Goal: Task Accomplishment & Management: Complete application form

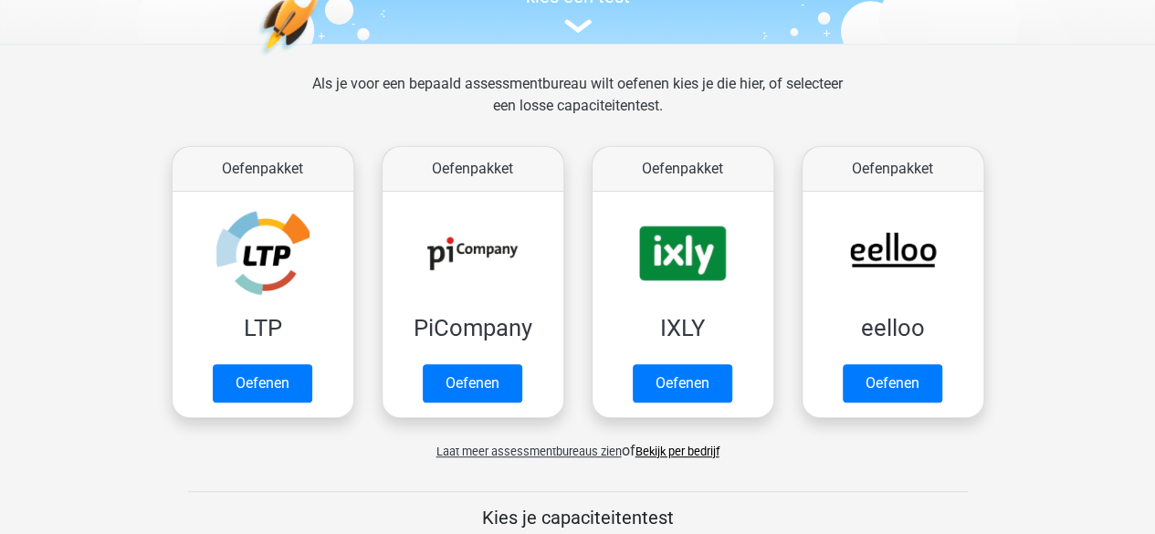
scroll to position [220, 0]
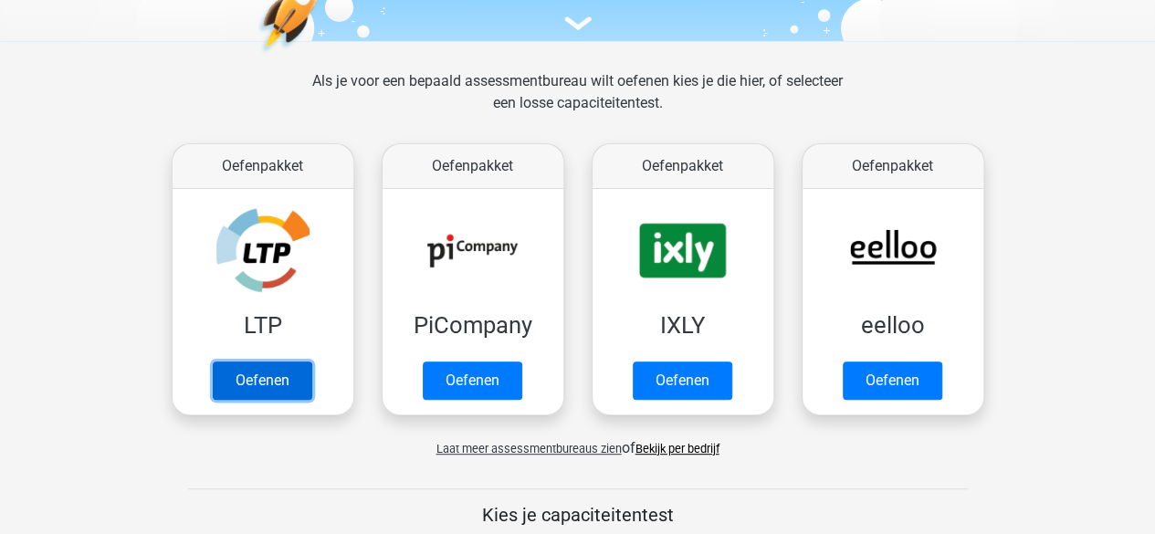
click at [237, 381] on link "Oefenen" at bounding box center [263, 381] width 100 height 38
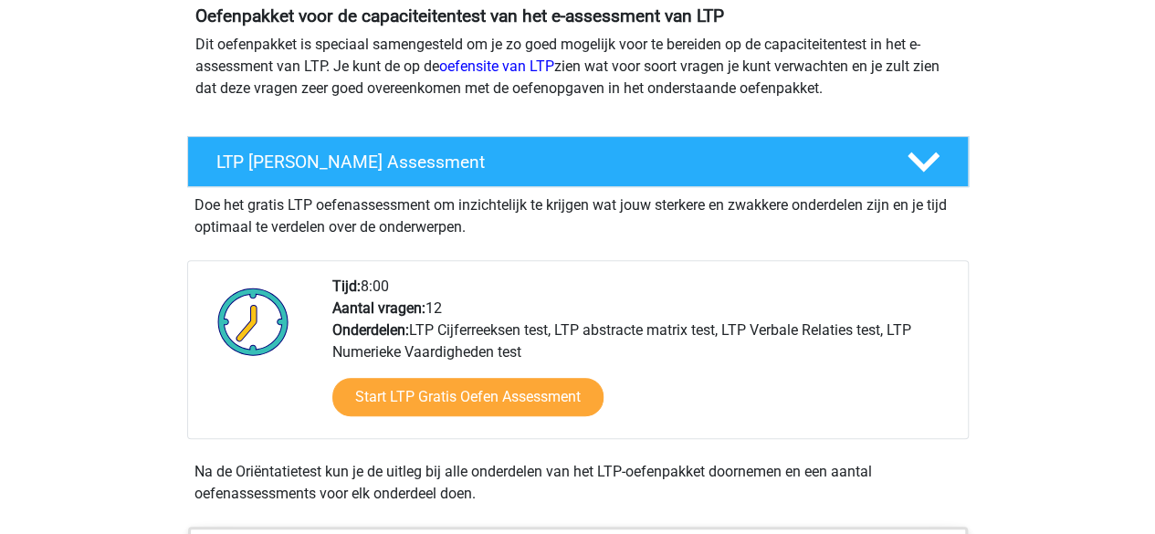
scroll to position [230, 0]
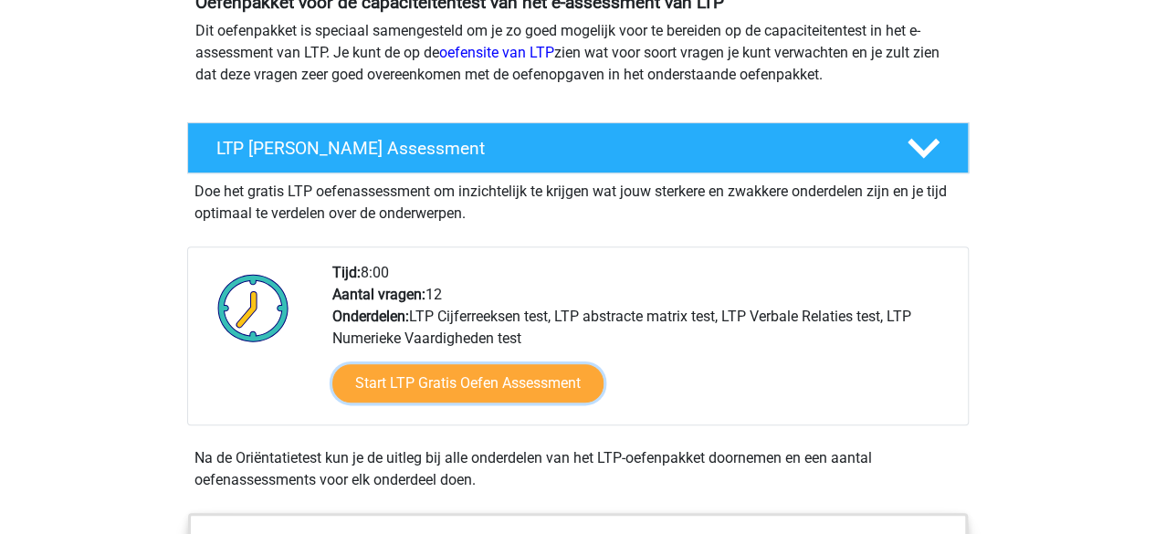
click at [414, 384] on link "Start LTP Gratis Oefen Assessment" at bounding box center [467, 383] width 271 height 38
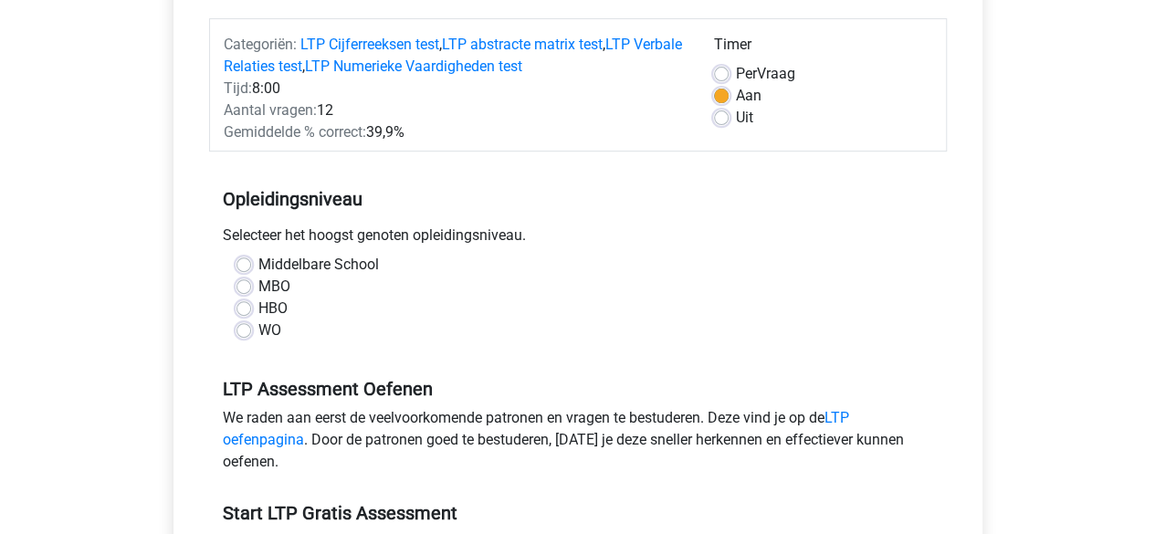
scroll to position [223, 0]
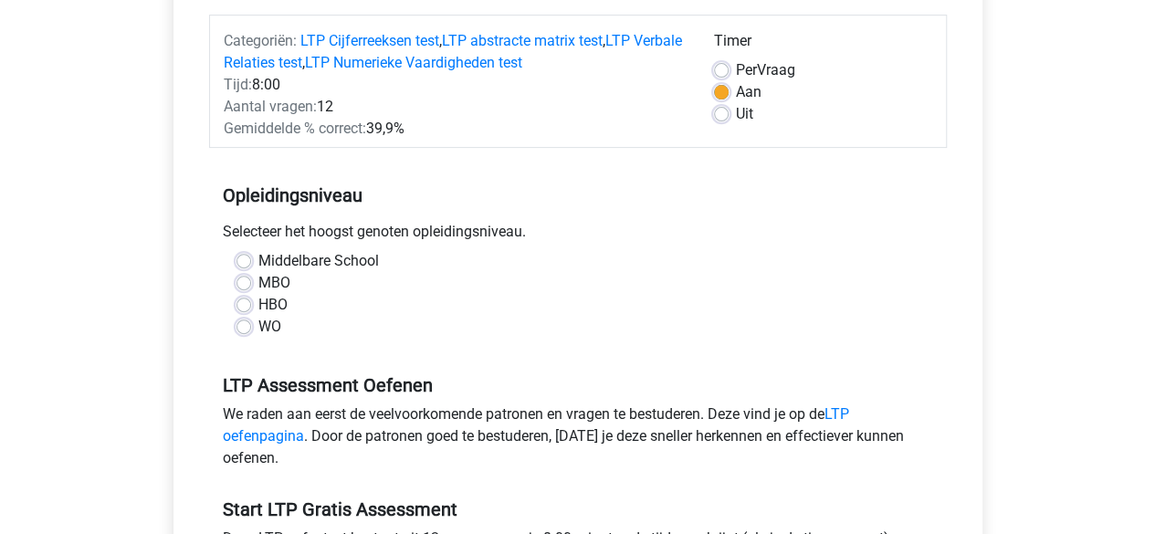
click at [258, 301] on label "HBO" at bounding box center [272, 305] width 29 height 22
click at [244, 301] on input "HBO" at bounding box center [244, 303] width 15 height 18
radio input "true"
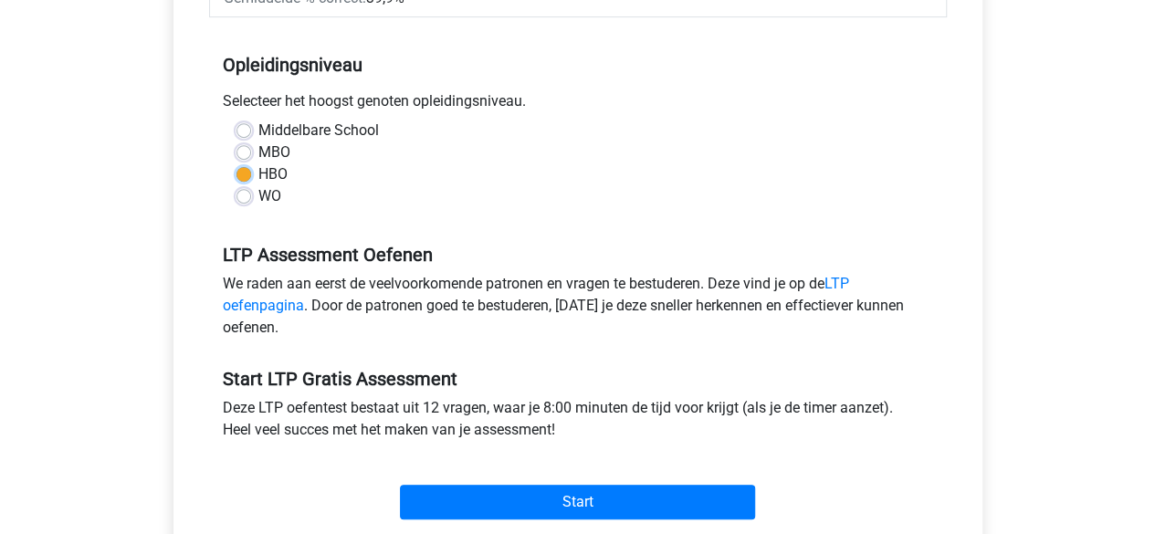
scroll to position [426, 0]
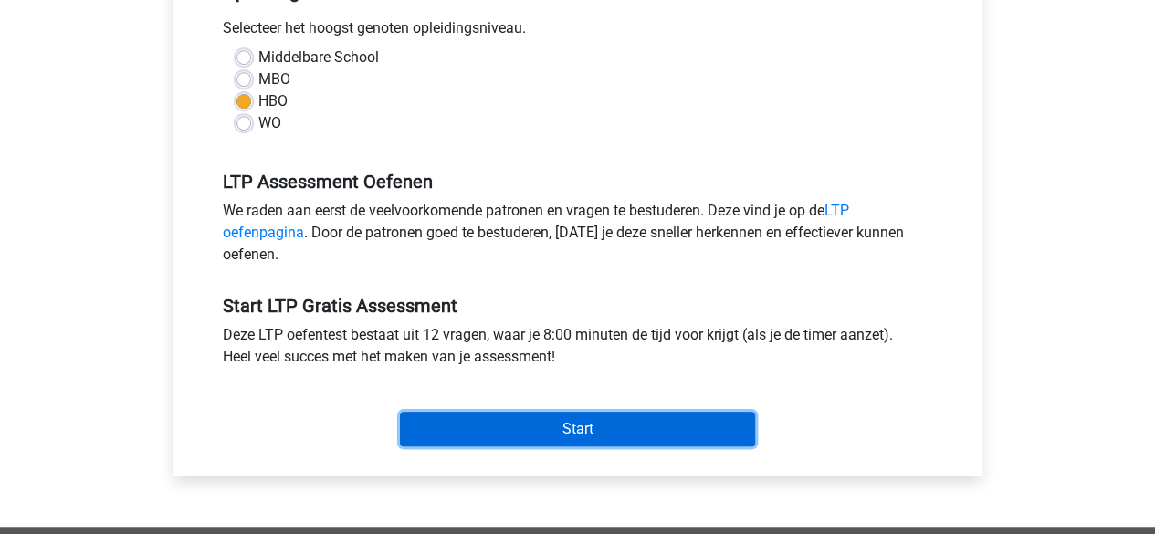
click at [546, 419] on input "Start" at bounding box center [577, 429] width 355 height 35
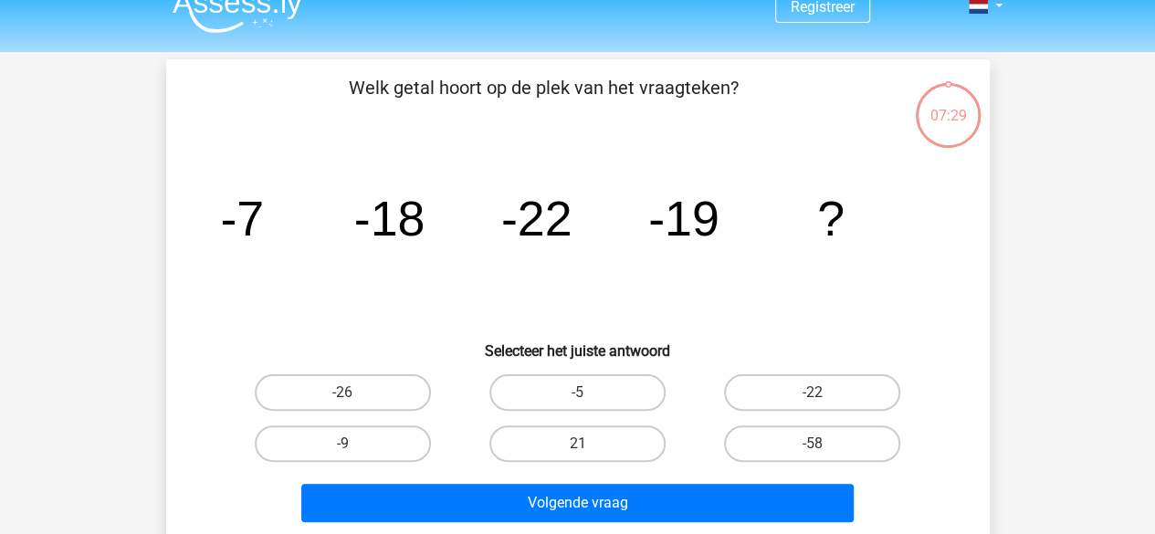
scroll to position [26, 0]
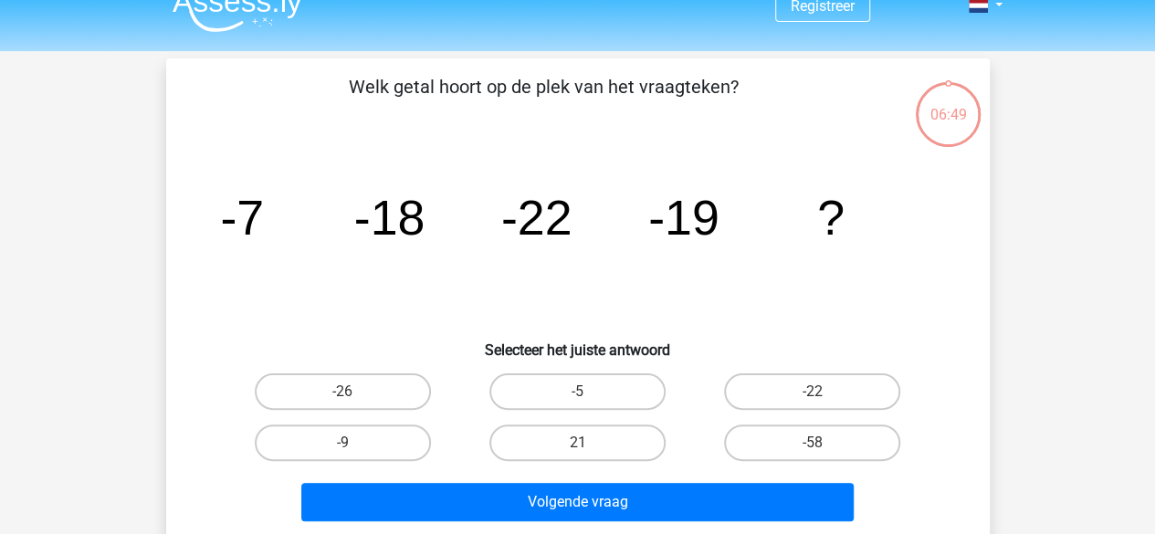
click at [364, 442] on label "-9" at bounding box center [343, 443] width 176 height 37
click at [354, 443] on input "-9" at bounding box center [348, 449] width 12 height 12
radio input "true"
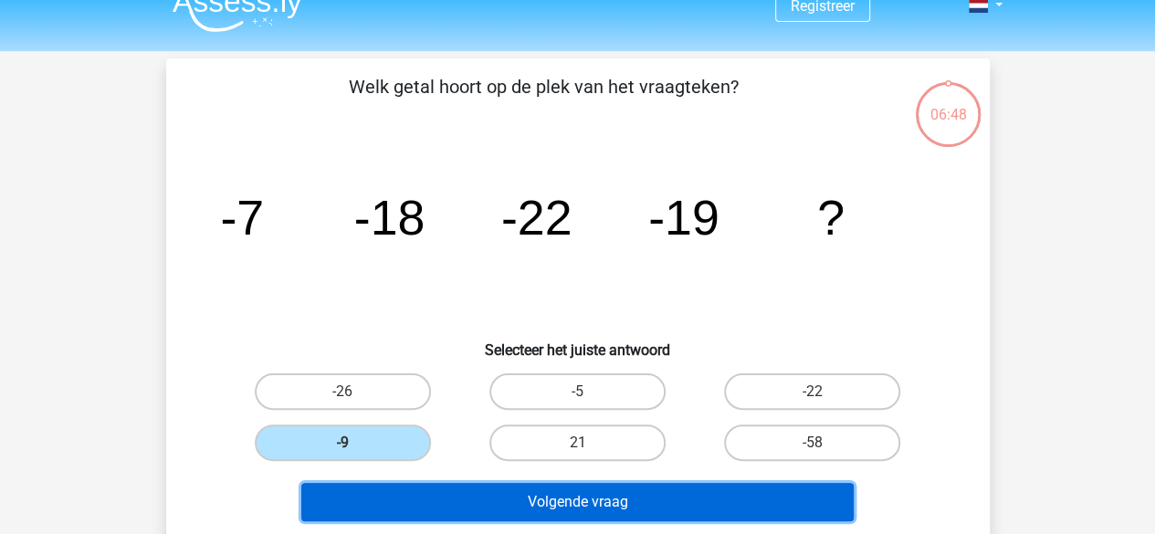
click at [493, 506] on button "Volgende vraag" at bounding box center [577, 502] width 553 height 38
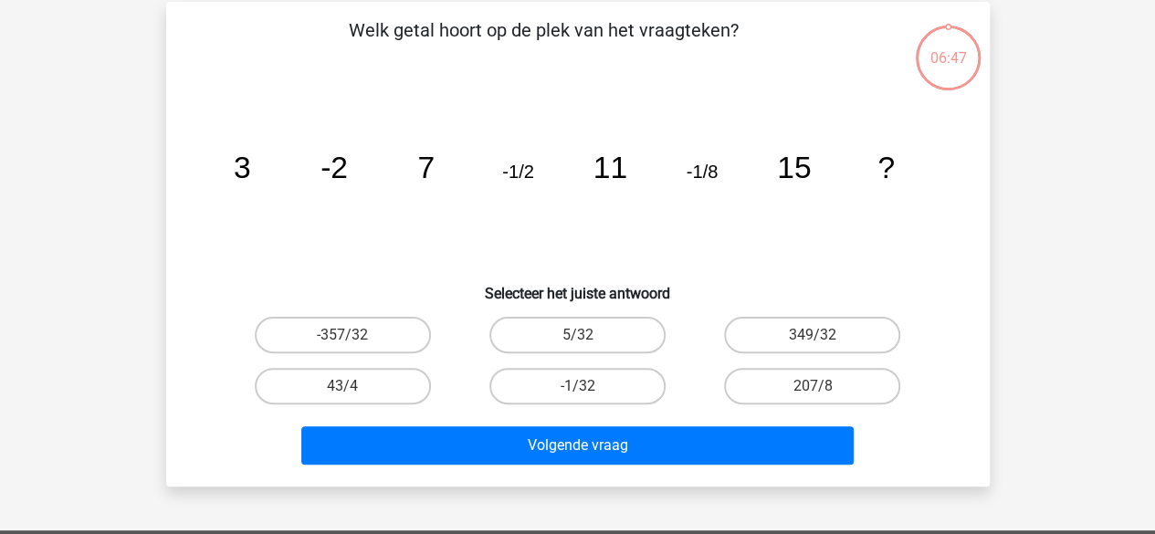
scroll to position [84, 0]
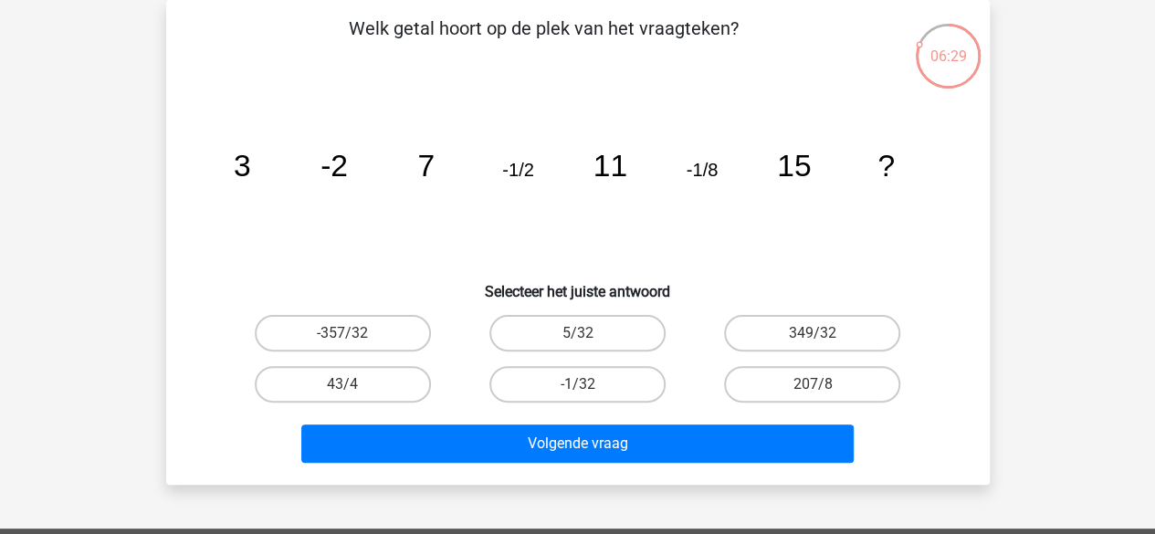
click at [576, 388] on label "-1/32" at bounding box center [578, 384] width 176 height 37
click at [577, 388] on input "-1/32" at bounding box center [583, 390] width 12 height 12
radio input "true"
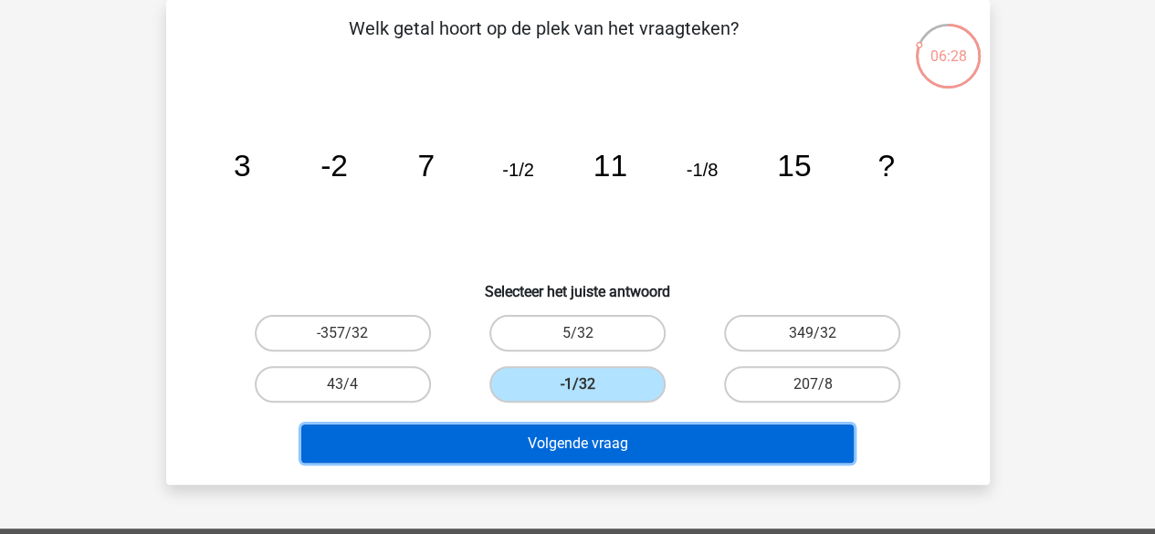
click at [575, 443] on button "Volgende vraag" at bounding box center [577, 444] width 553 height 38
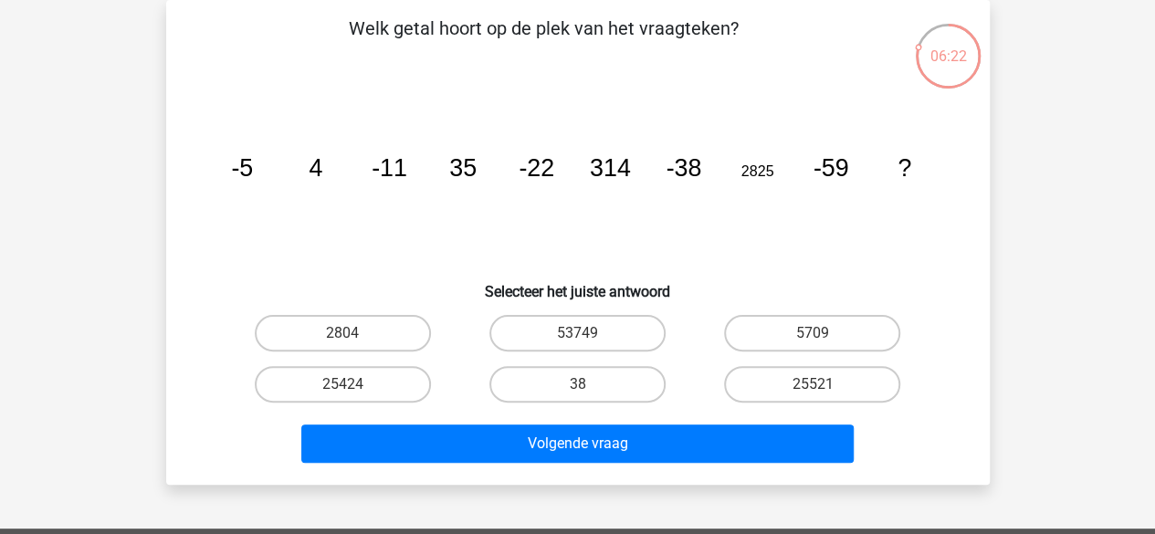
click at [599, 342] on label "53749" at bounding box center [578, 333] width 176 height 37
click at [589, 342] on input "53749" at bounding box center [583, 339] width 12 height 12
radio input "true"
click at [809, 321] on label "5709" at bounding box center [812, 333] width 176 height 37
click at [813, 333] on input "5709" at bounding box center [819, 339] width 12 height 12
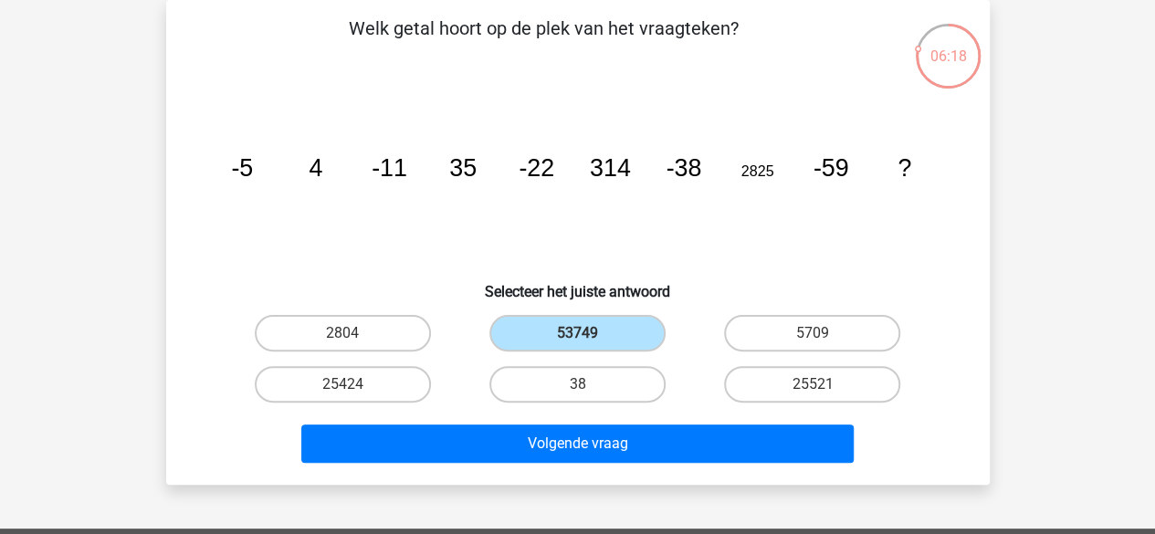
radio input "true"
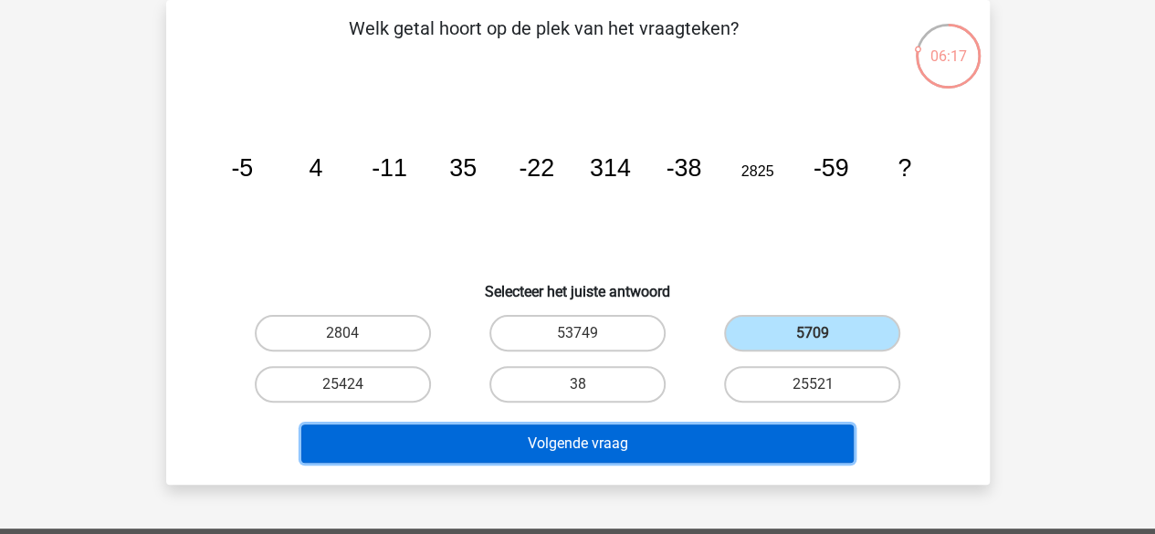
click at [656, 445] on button "Volgende vraag" at bounding box center [577, 444] width 553 height 38
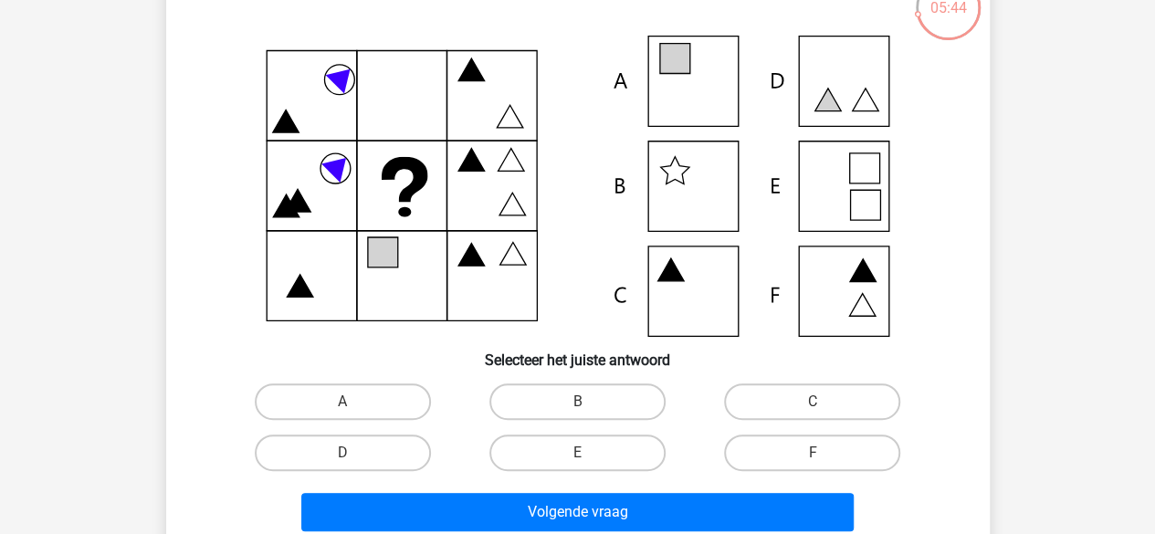
scroll to position [133, 0]
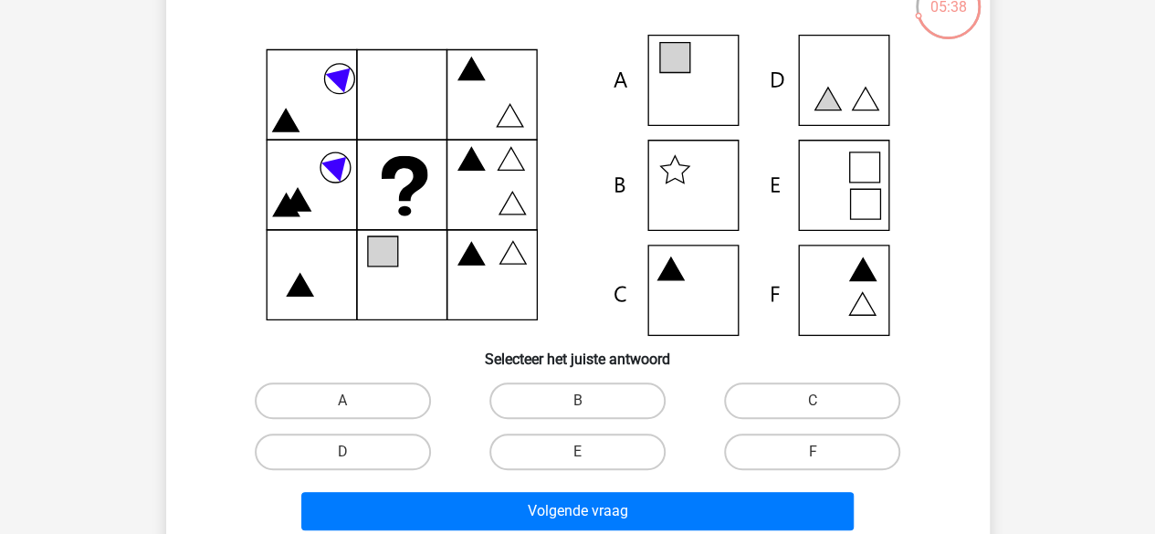
click at [631, 437] on label "E" at bounding box center [578, 452] width 176 height 37
click at [589, 452] on input "E" at bounding box center [583, 458] width 12 height 12
radio input "true"
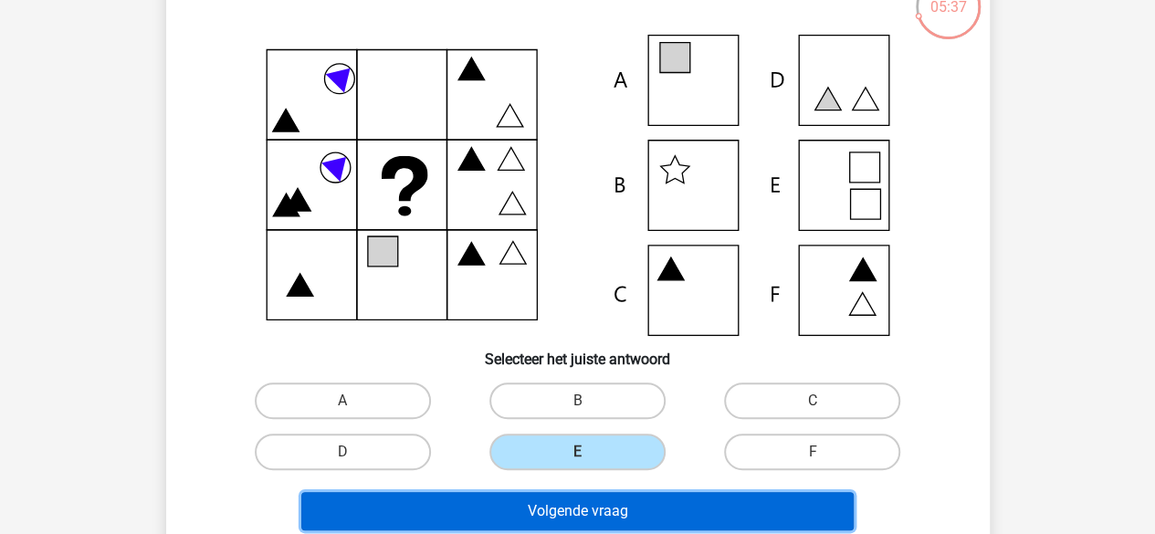
click at [612, 514] on button "Volgende vraag" at bounding box center [577, 511] width 553 height 38
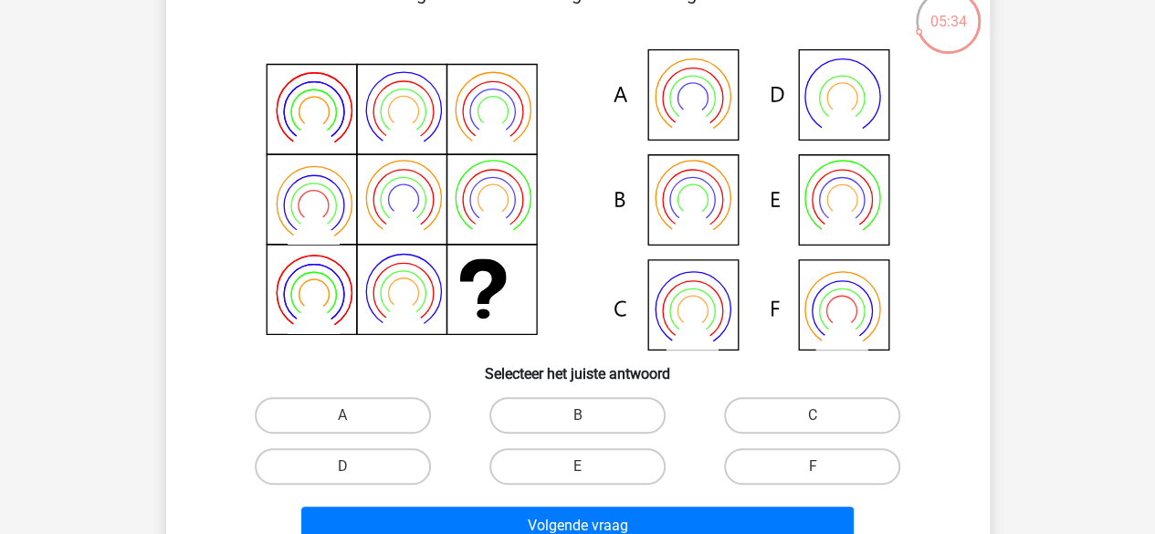
scroll to position [120, 0]
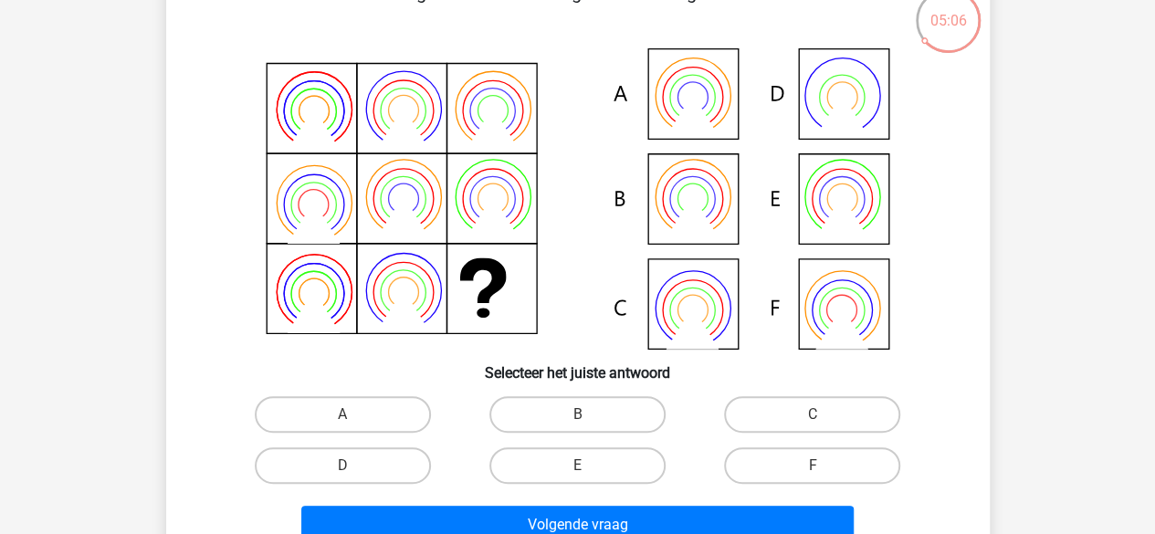
click at [821, 300] on icon at bounding box center [841, 310] width 45 height 45
click at [744, 472] on label "F" at bounding box center [812, 465] width 176 height 37
click at [813, 472] on input "F" at bounding box center [819, 472] width 12 height 12
radio input "true"
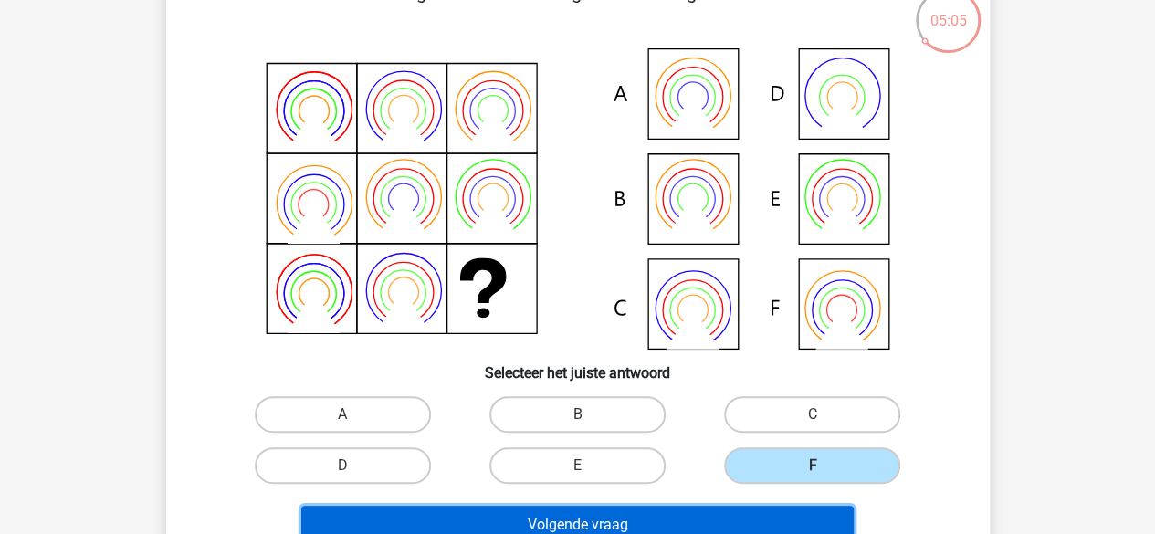
click at [718, 511] on button "Volgende vraag" at bounding box center [577, 525] width 553 height 38
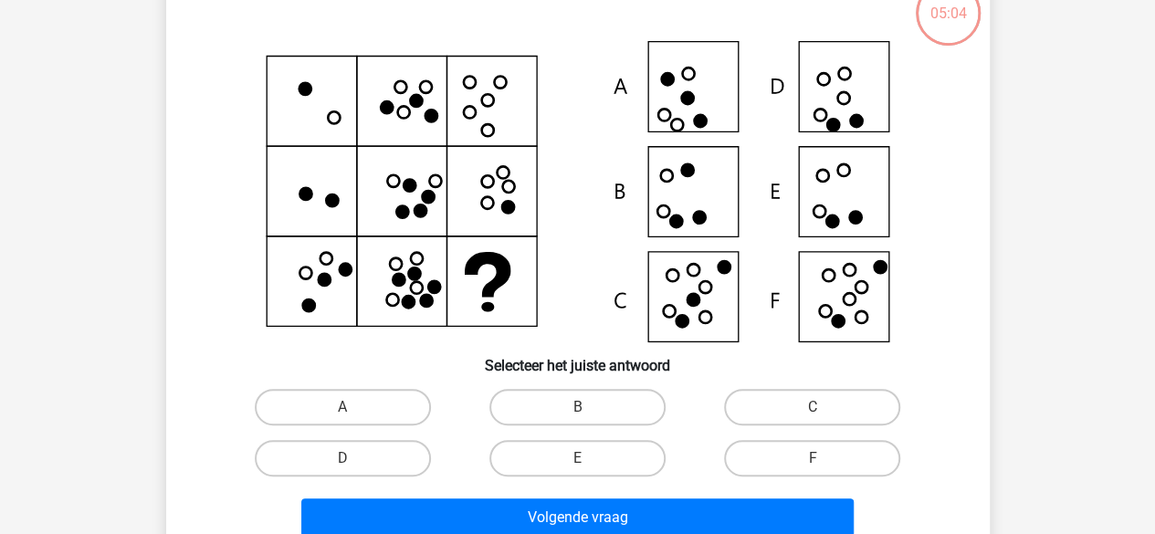
scroll to position [129, 0]
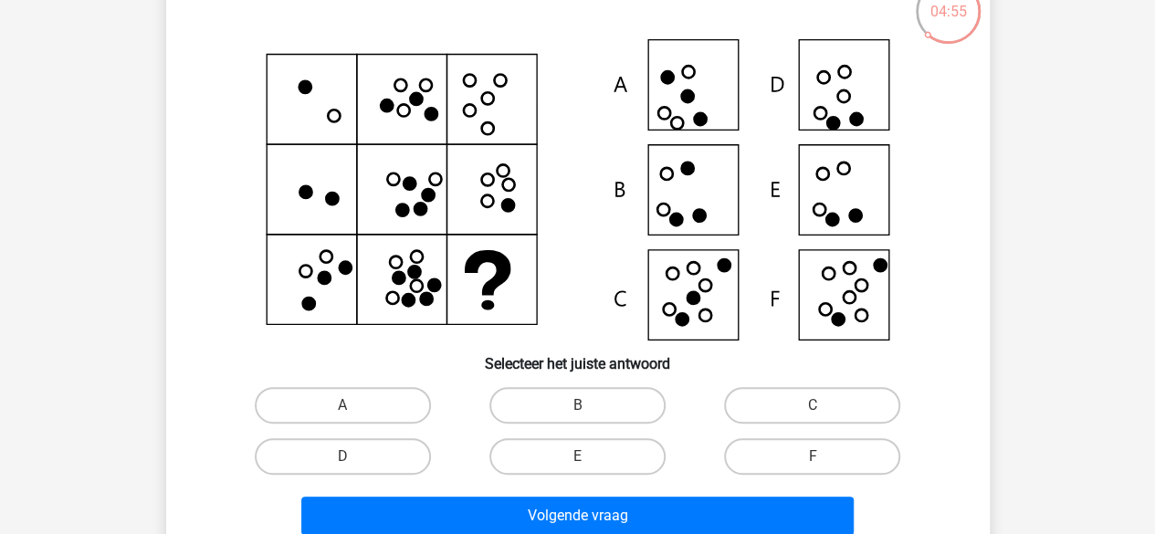
click at [769, 458] on label "F" at bounding box center [812, 456] width 176 height 37
click at [813, 458] on input "F" at bounding box center [819, 463] width 12 height 12
radio input "true"
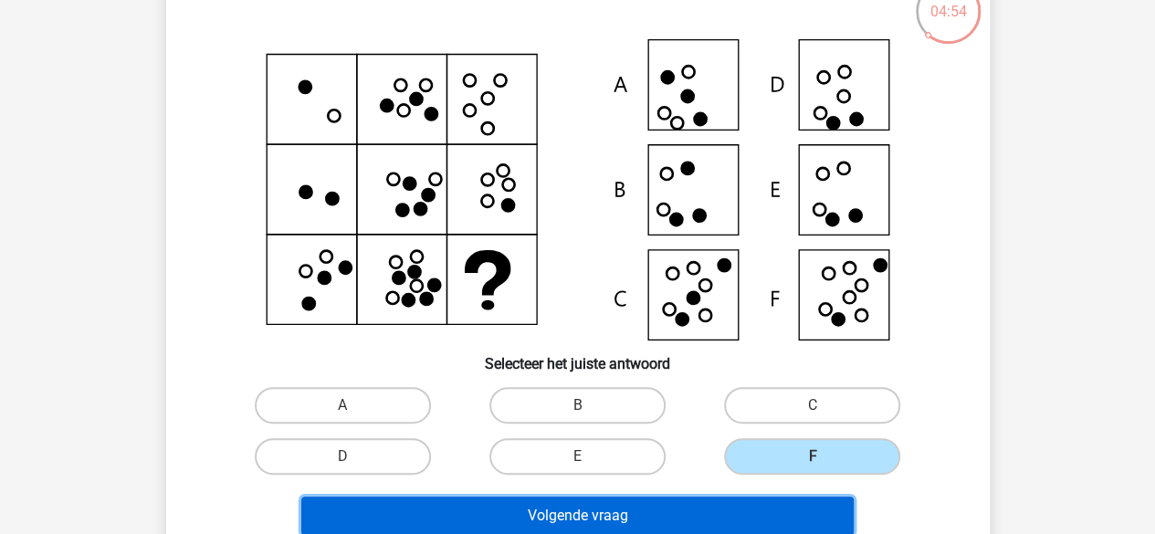
click at [742, 501] on button "Volgende vraag" at bounding box center [577, 516] width 553 height 38
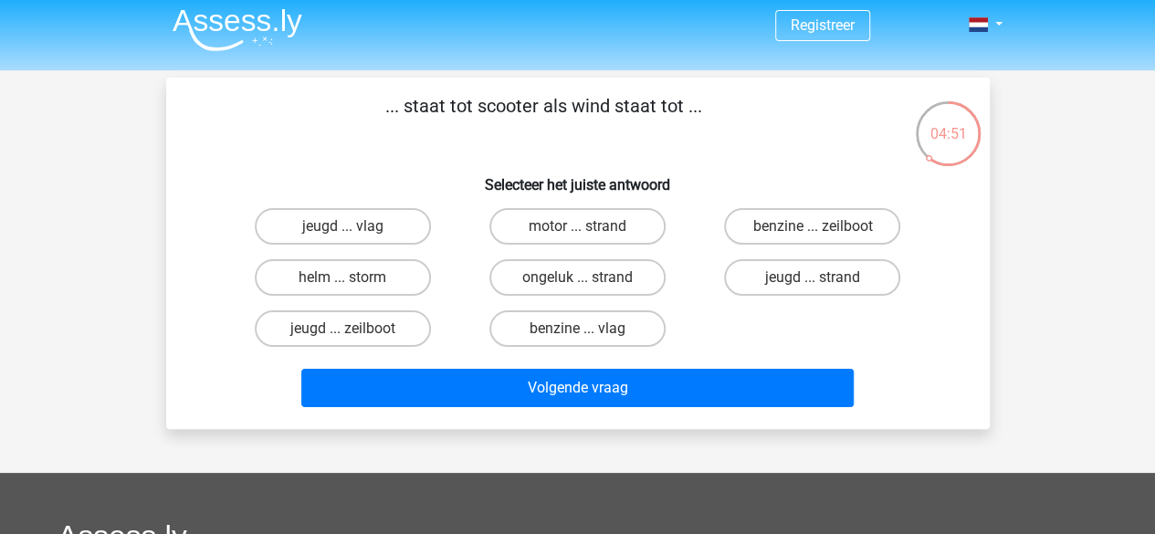
scroll to position [0, 0]
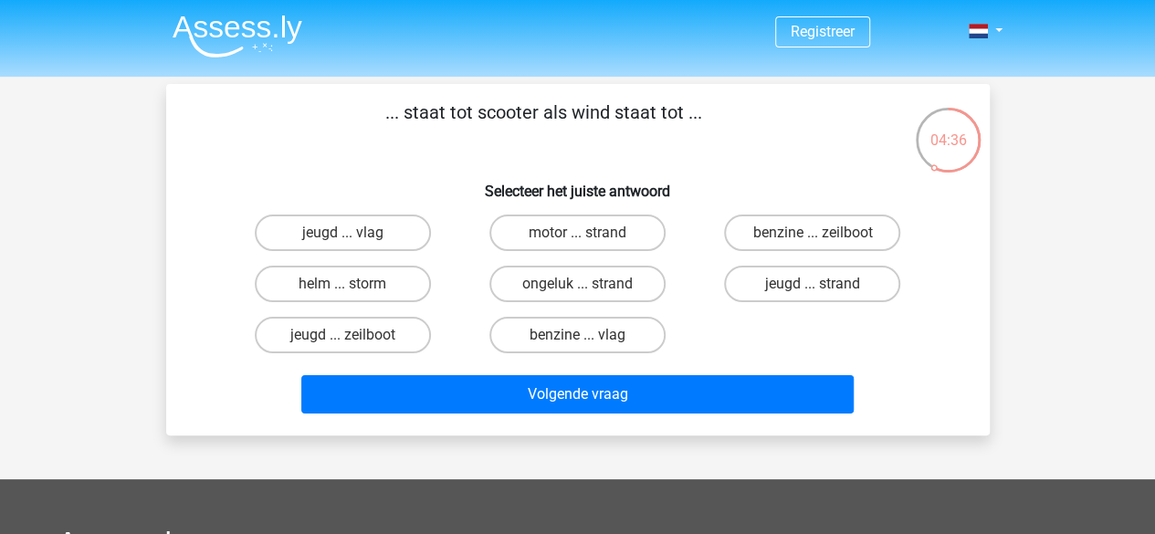
click at [818, 227] on label "benzine ... zeilboot" at bounding box center [812, 233] width 176 height 37
click at [818, 233] on input "benzine ... zeilboot" at bounding box center [819, 239] width 12 height 12
radio input "true"
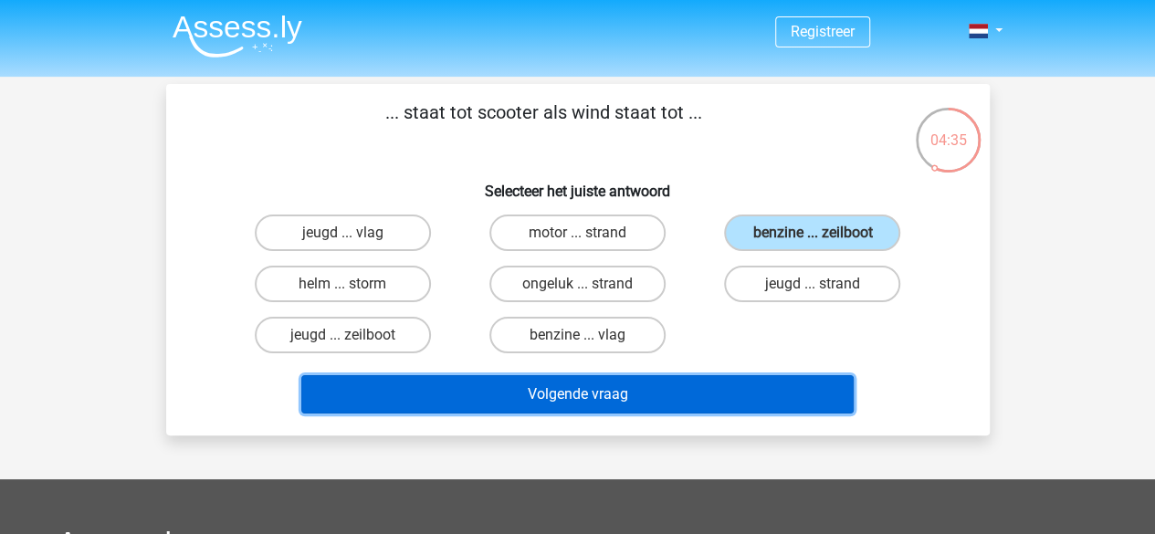
click at [725, 383] on button "Volgende vraag" at bounding box center [577, 394] width 553 height 38
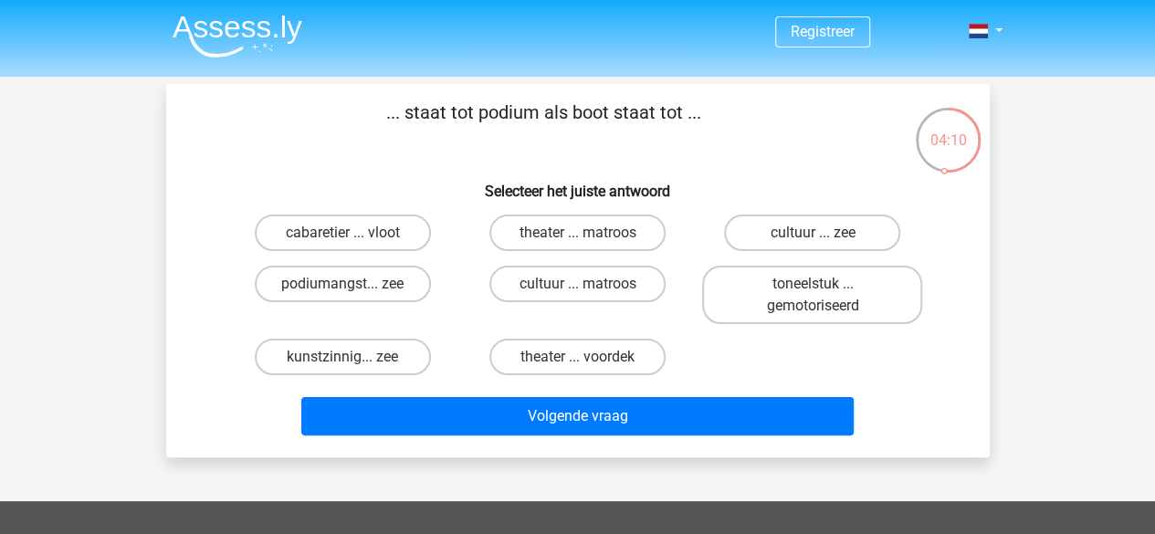
click at [623, 243] on label "theater ... matroos" at bounding box center [578, 233] width 176 height 37
click at [589, 243] on input "theater ... matroos" at bounding box center [583, 239] width 12 height 12
radio input "true"
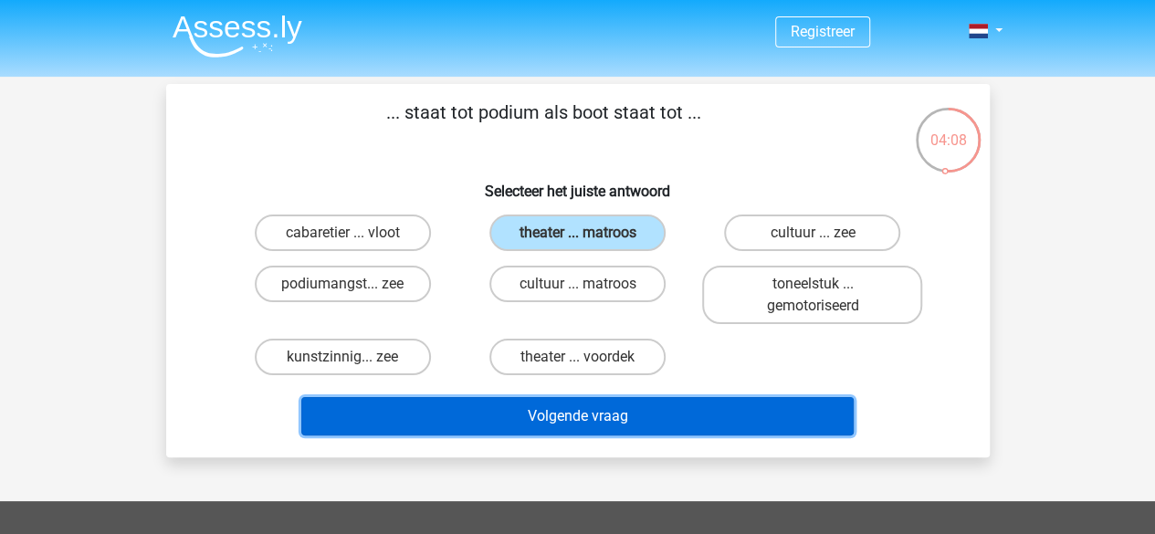
click at [616, 420] on button "Volgende vraag" at bounding box center [577, 416] width 553 height 38
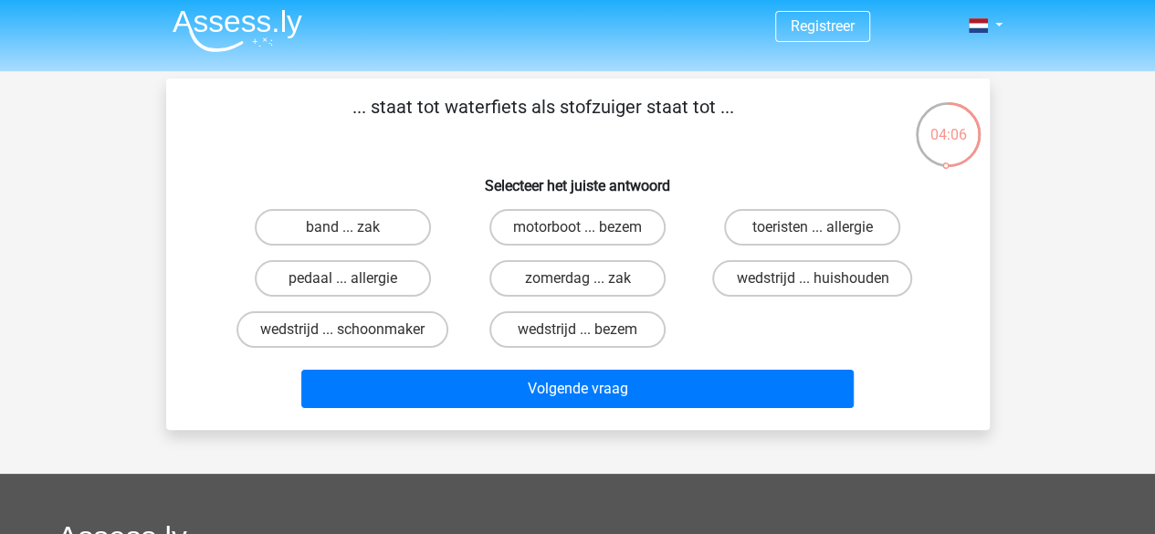
scroll to position [2, 0]
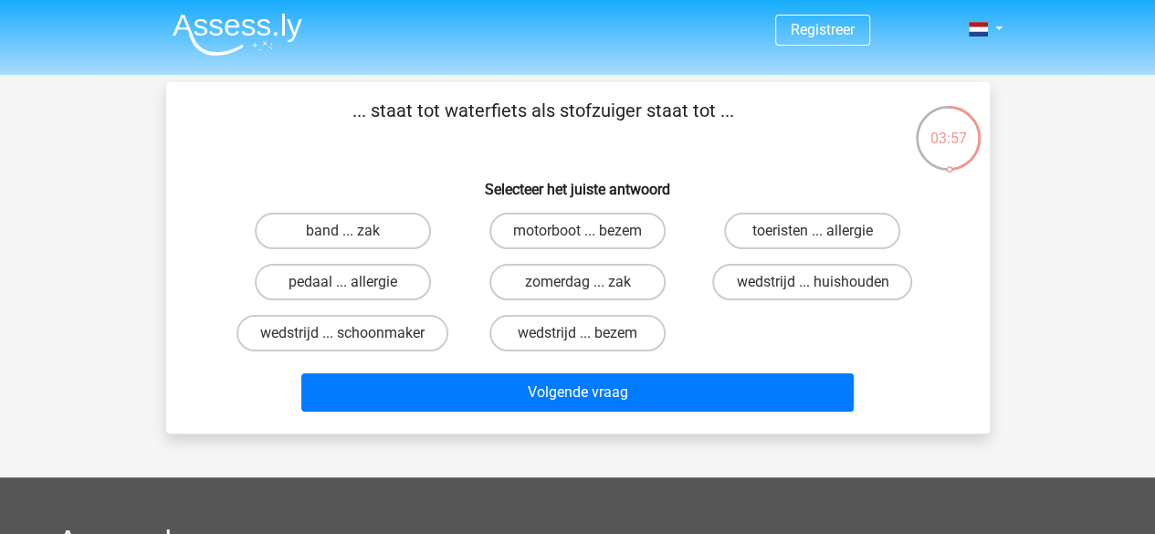
click at [385, 280] on label "pedaal ... allergie" at bounding box center [343, 282] width 176 height 37
click at [354, 282] on input "pedaal ... allergie" at bounding box center [348, 288] width 12 height 12
radio input "true"
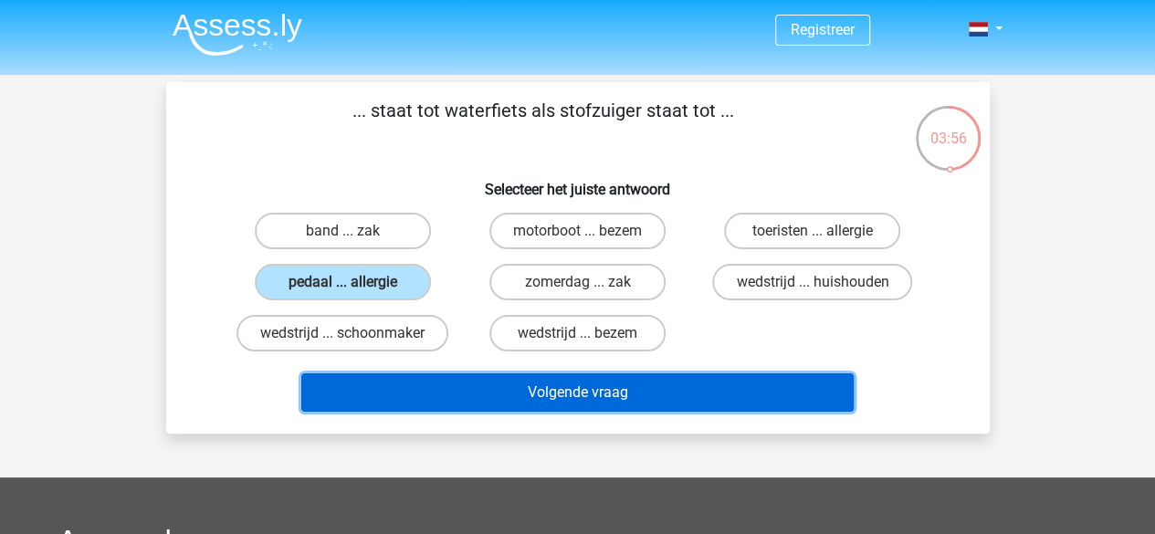
click at [480, 383] on button "Volgende vraag" at bounding box center [577, 393] width 553 height 38
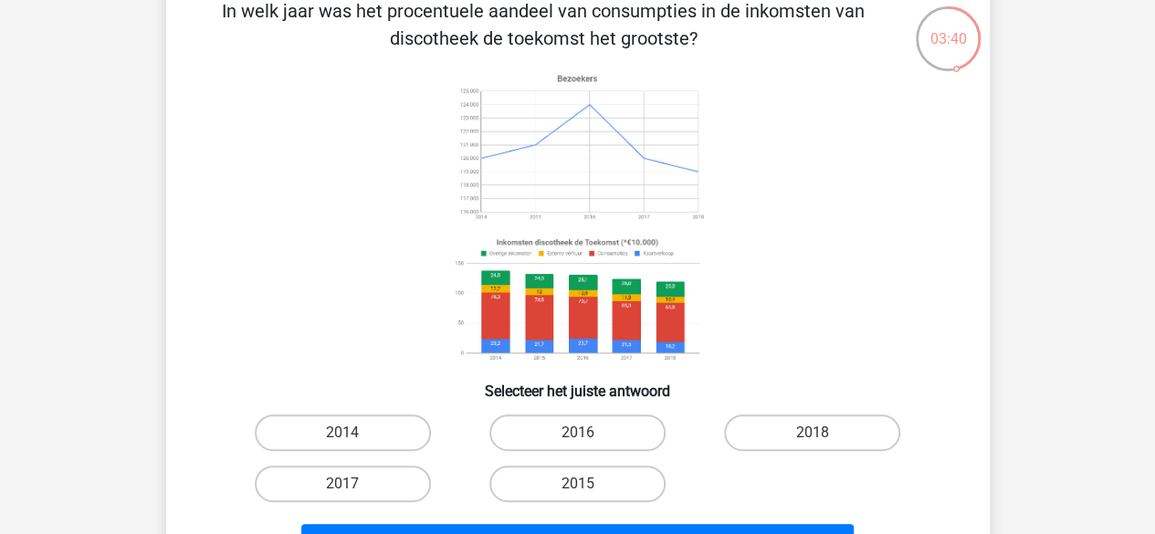
scroll to position [102, 0]
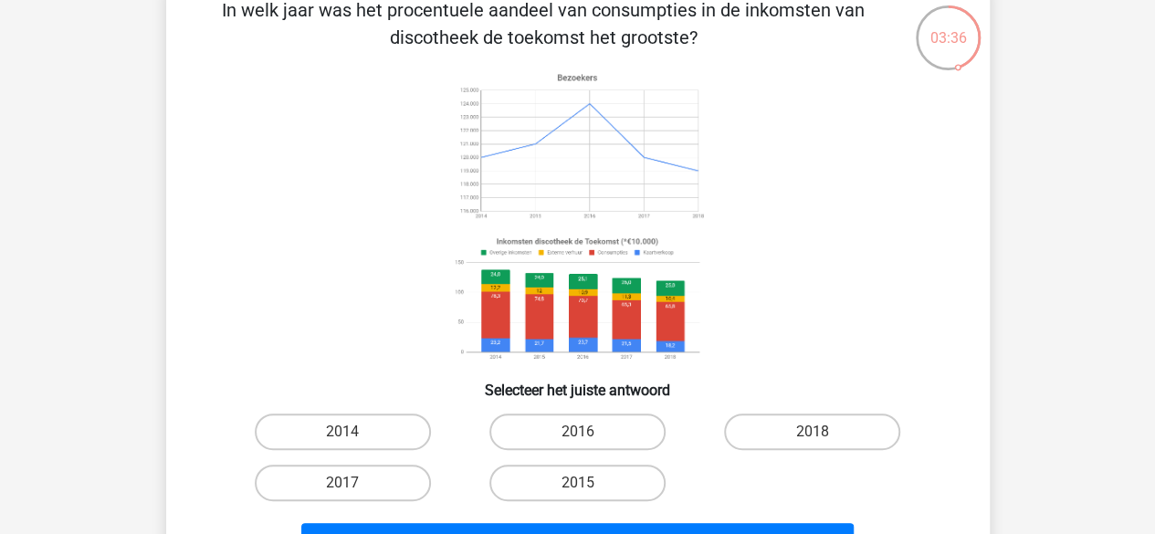
click at [401, 436] on label "2014" at bounding box center [343, 432] width 176 height 37
click at [354, 436] on input "2014" at bounding box center [348, 438] width 12 height 12
radio input "true"
click at [742, 434] on label "2018" at bounding box center [812, 432] width 176 height 37
click at [813, 434] on input "2018" at bounding box center [819, 438] width 12 height 12
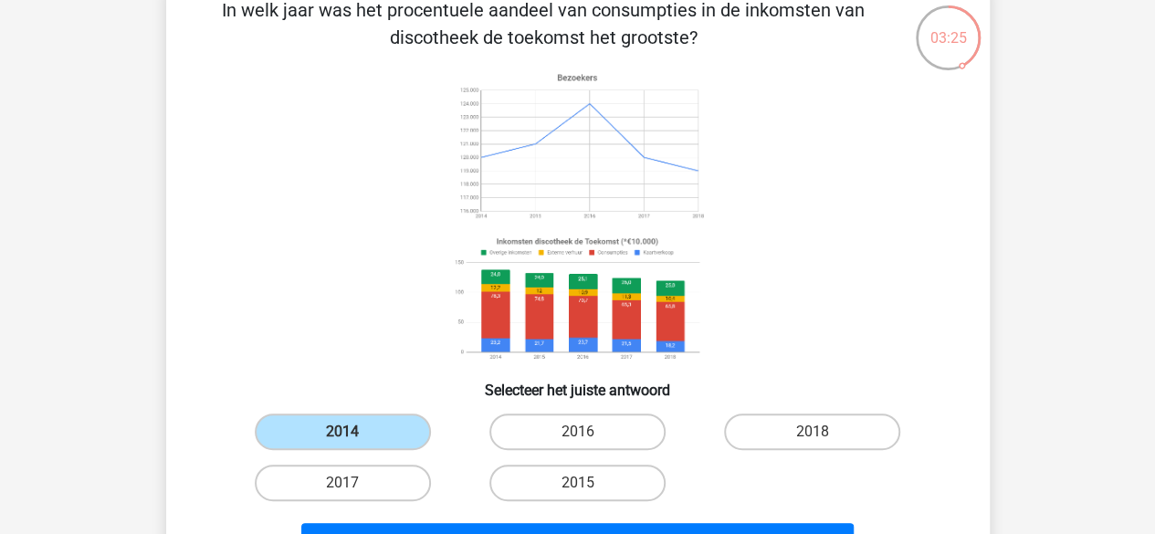
radio input "true"
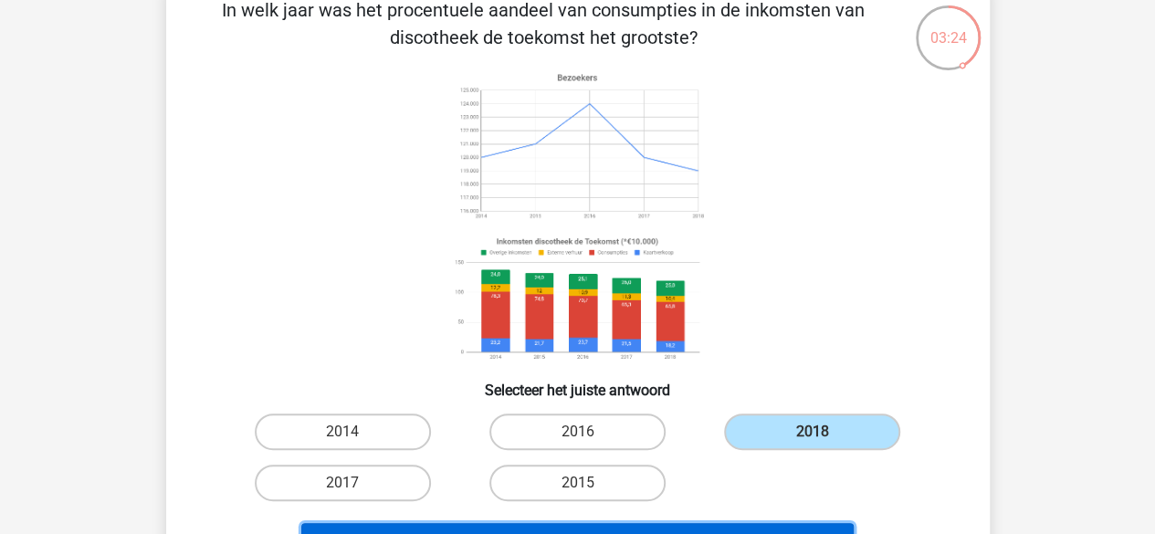
click at [721, 523] on button "Volgende vraag" at bounding box center [577, 542] width 553 height 38
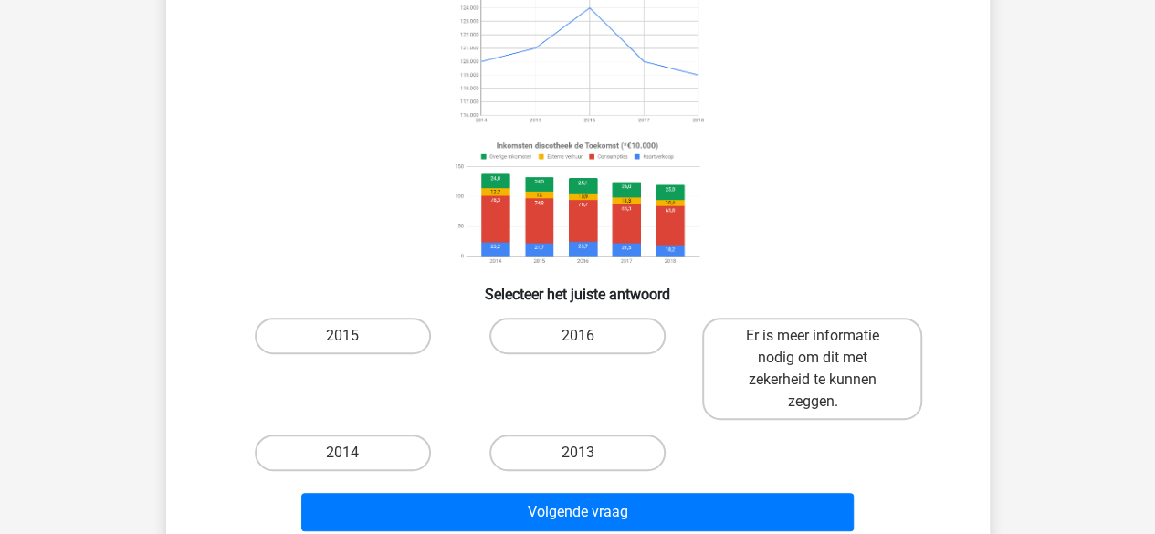
scroll to position [199, 0]
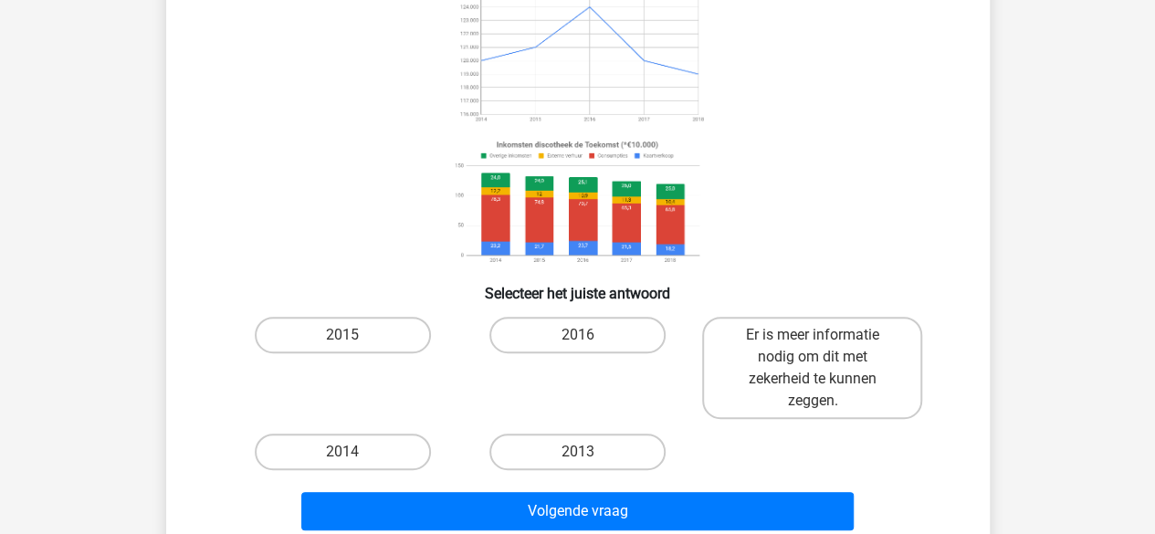
click at [754, 386] on label "Er is meer informatie nodig om dit met zekerheid te kunnen zeggen." at bounding box center [812, 368] width 220 height 102
click at [813, 347] on input "Er is meer informatie nodig om dit met zekerheid te kunnen zeggen." at bounding box center [819, 341] width 12 height 12
radio input "true"
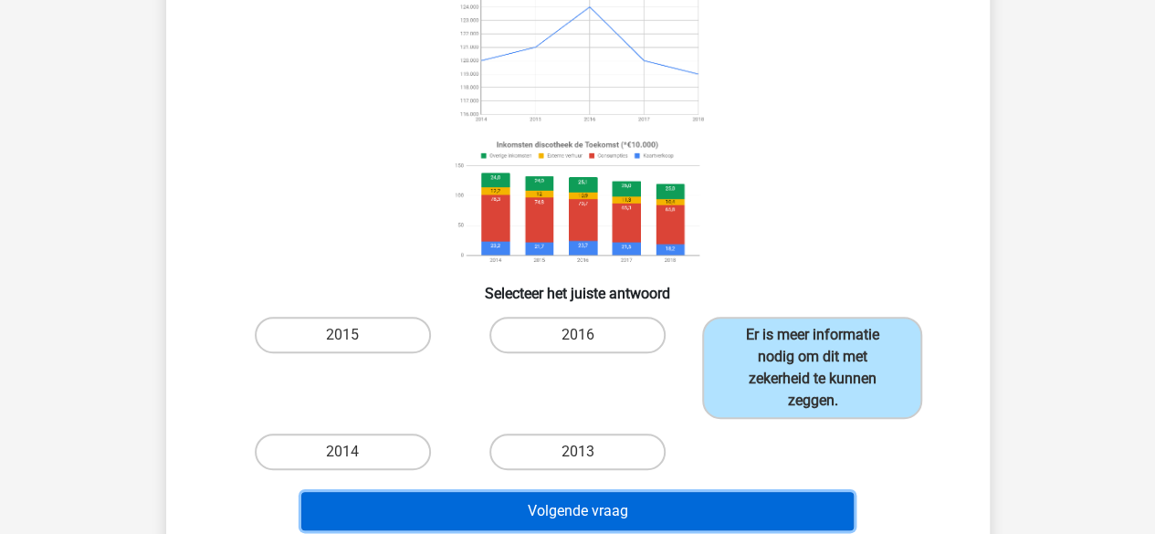
click at [727, 512] on button "Volgende vraag" at bounding box center [577, 511] width 553 height 38
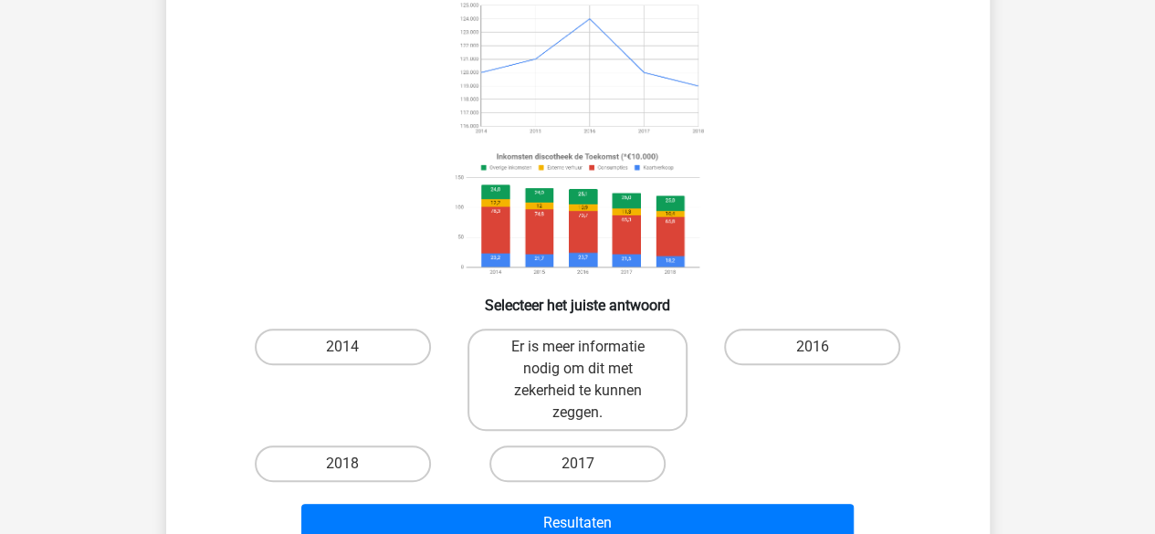
scroll to position [189, 0]
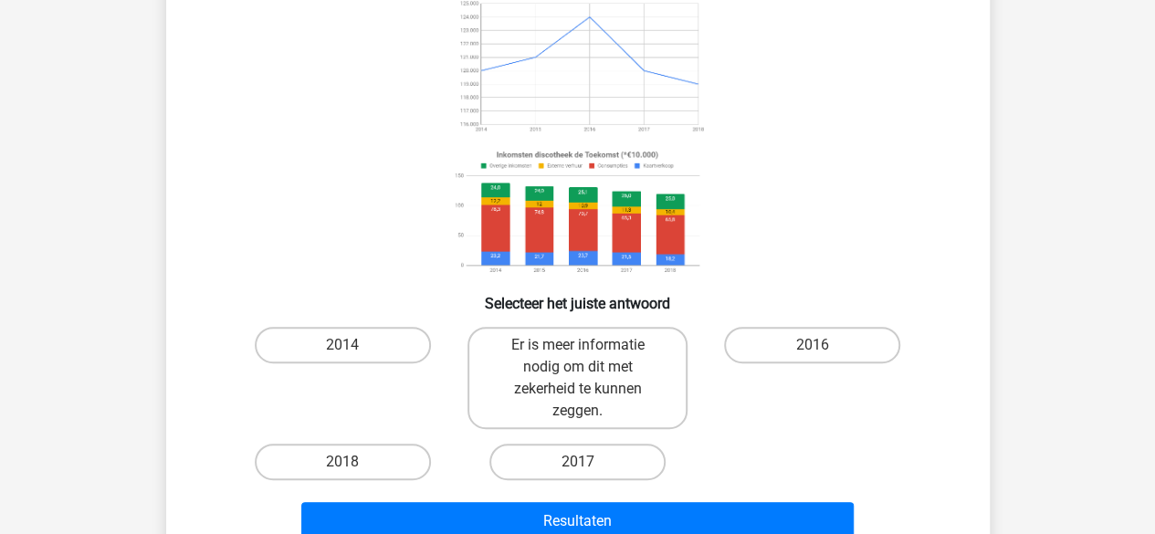
click at [396, 358] on label "2014" at bounding box center [343, 345] width 176 height 37
click at [354, 357] on input "2014" at bounding box center [348, 351] width 12 height 12
radio input "true"
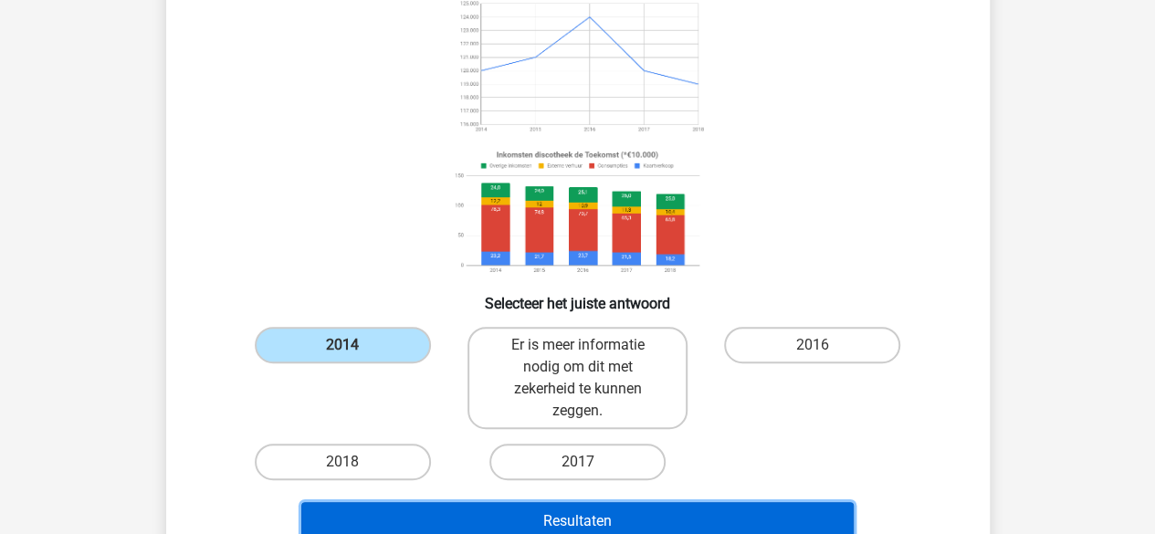
click at [472, 521] on button "Resultaten" at bounding box center [577, 521] width 553 height 38
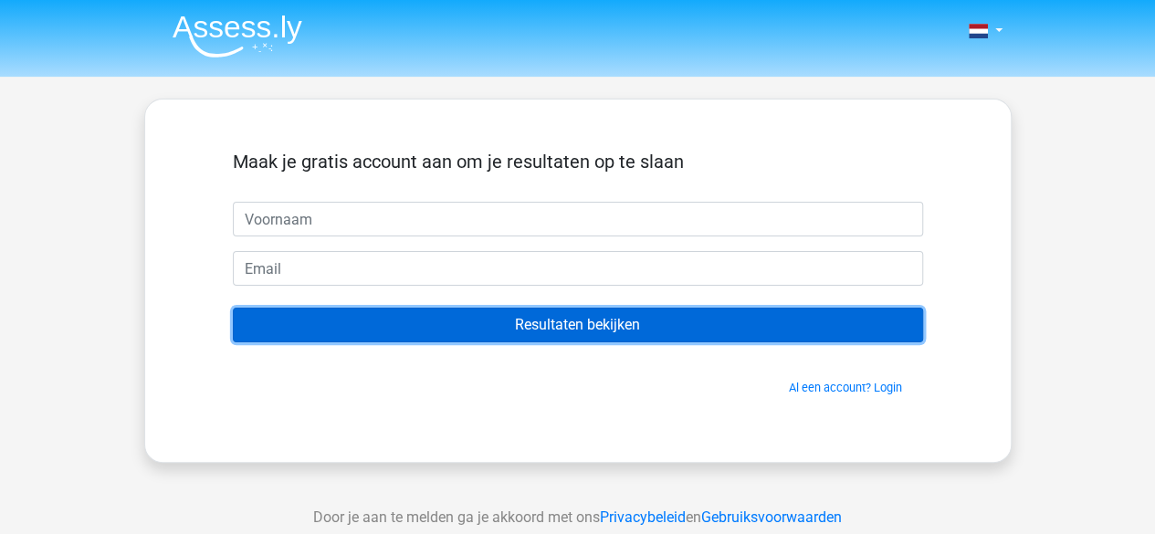
click at [593, 327] on input "Resultaten bekijken" at bounding box center [578, 325] width 690 height 35
